Goal: Task Accomplishment & Management: Use online tool/utility

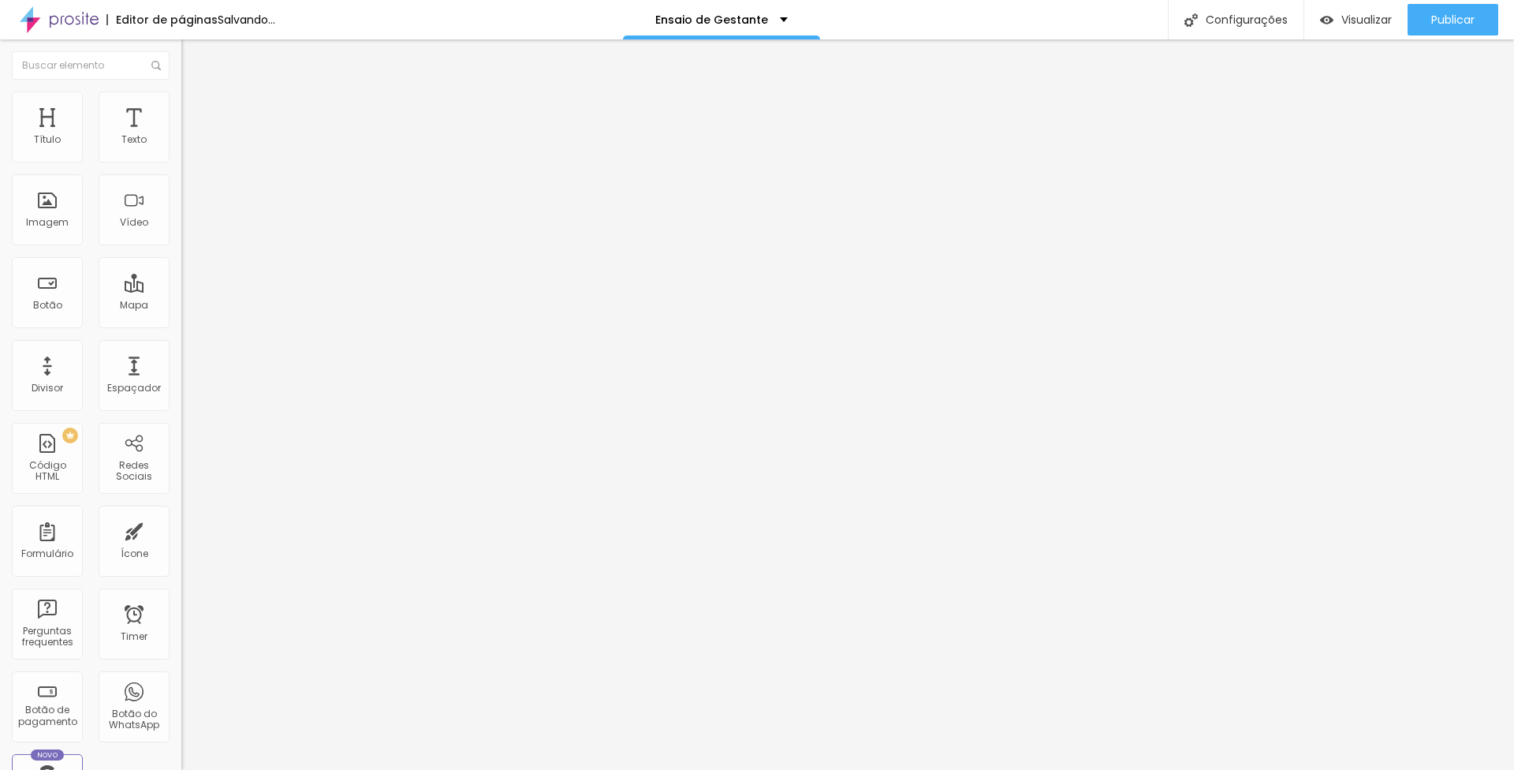
click at [181, 136] on span "Trocar imagem" at bounding box center [224, 128] width 86 height 13
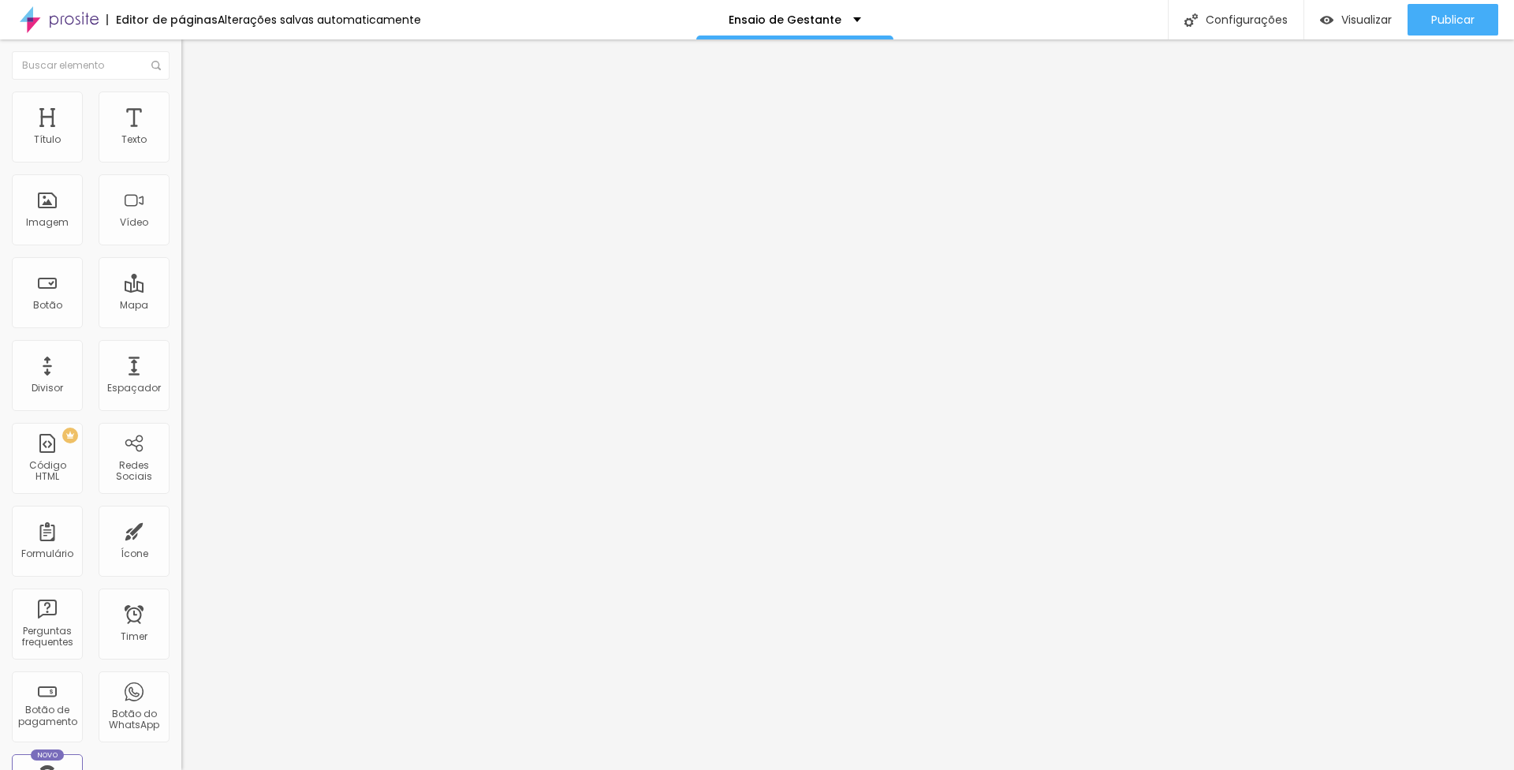
click at [1419, 26] on button "Publicar" at bounding box center [1453, 20] width 91 height 32
